Goal: Check status: Check status

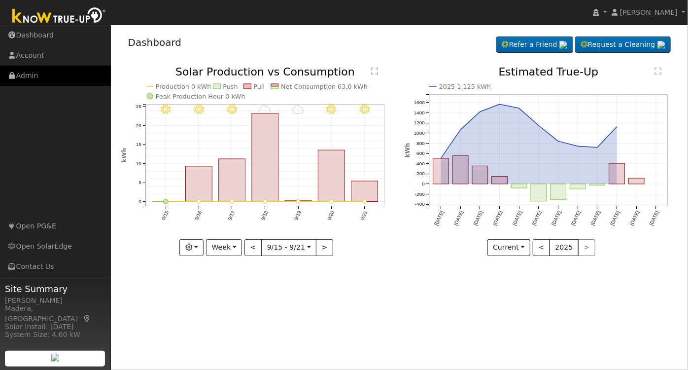
click at [46, 76] on link "Admin" at bounding box center [55, 76] width 111 height 20
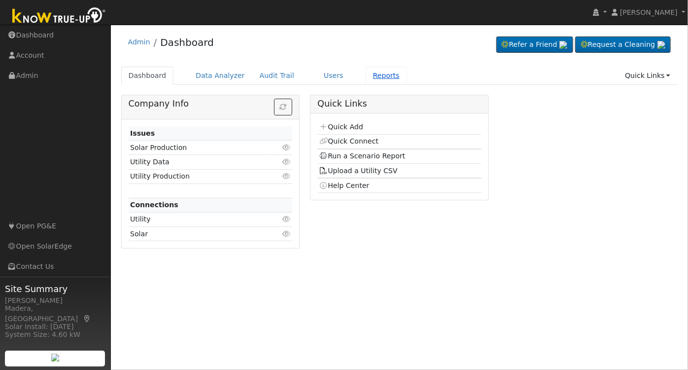
click at [369, 72] on link "Reports" at bounding box center [386, 76] width 41 height 18
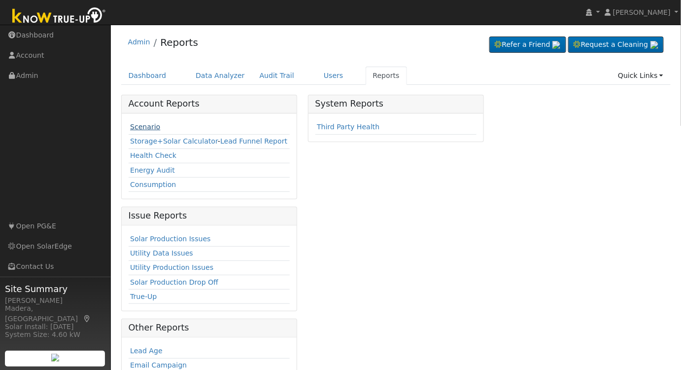
click at [140, 123] on link "Scenario" at bounding box center [145, 127] width 30 height 8
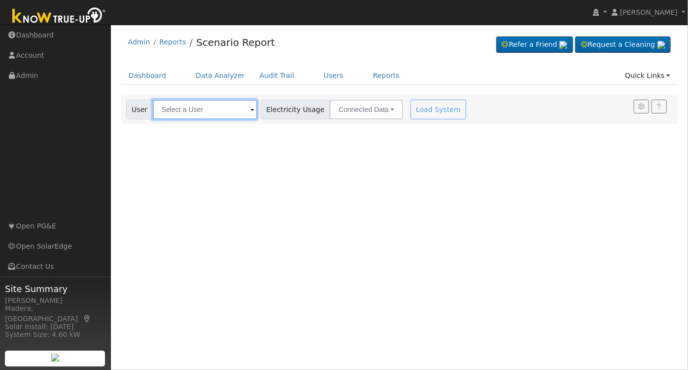
click at [181, 113] on input "text" at bounding box center [205, 110] width 104 height 20
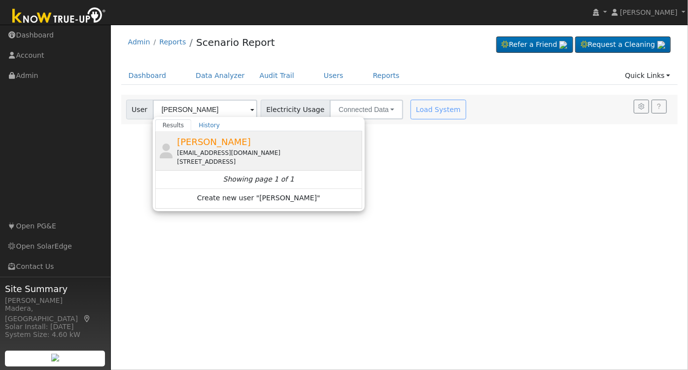
click at [219, 145] on div "Louis Ayala luis93660@gmail.com 7581 North Ivanhoe Avenue, Fresno, CA 93722" at bounding box center [268, 150] width 183 height 31
type input "Louis Ayala"
